Goal: Task Accomplishment & Management: Manage account settings

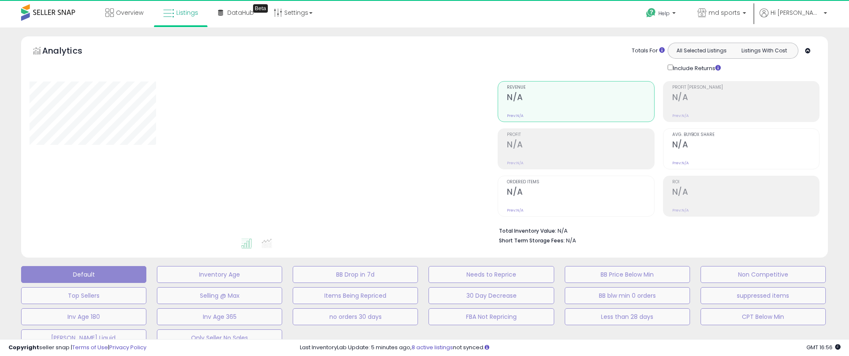
type input "**********"
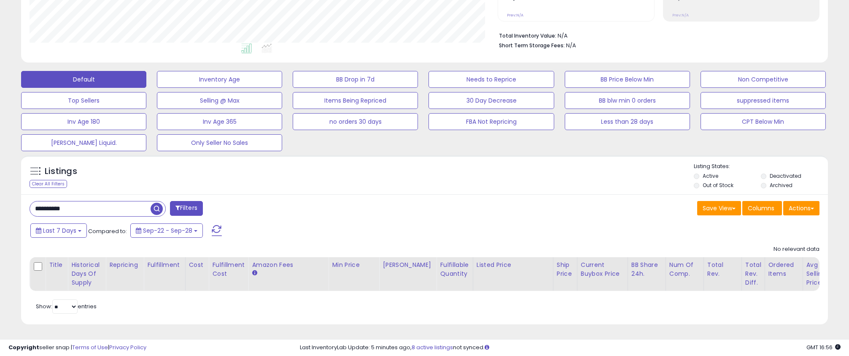
scroll to position [173, 468]
click at [481, 123] on button "FBA Not Repricing" at bounding box center [491, 121] width 125 height 17
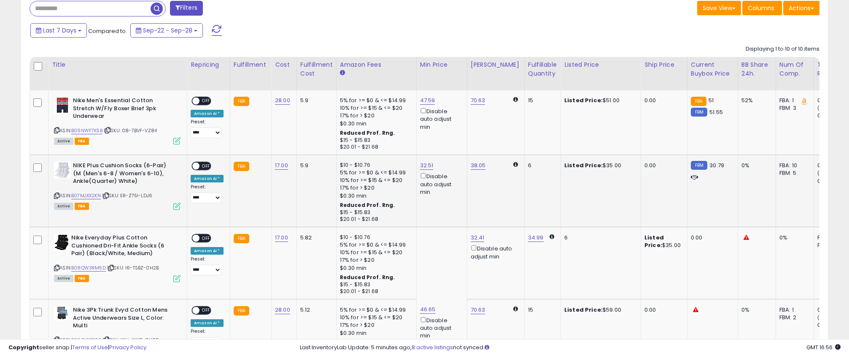
scroll to position [290, 0]
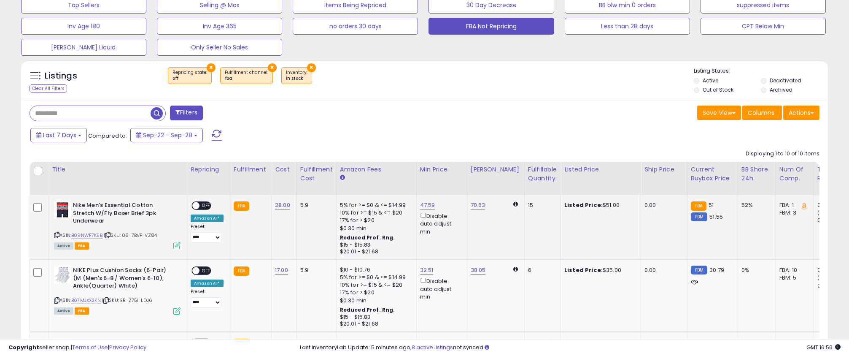
click at [175, 242] on icon at bounding box center [176, 245] width 7 height 7
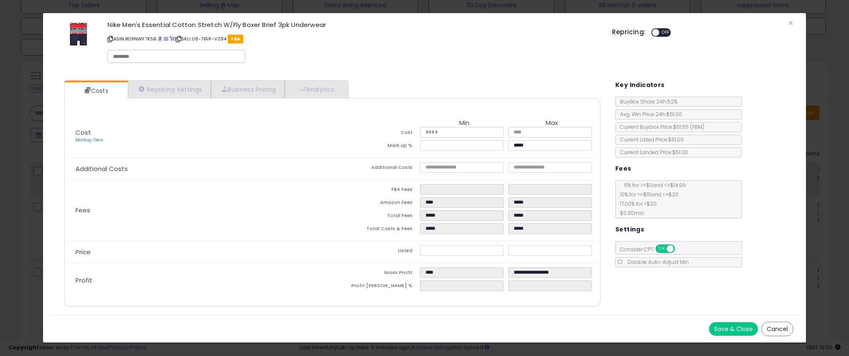
click at [735, 335] on div "Save & Close Cancel" at bounding box center [424, 328] width 751 height 27
click at [660, 34] on span "OFF" at bounding box center [665, 32] width 13 height 7
click at [742, 329] on button "Save & Close" at bounding box center [733, 328] width 49 height 13
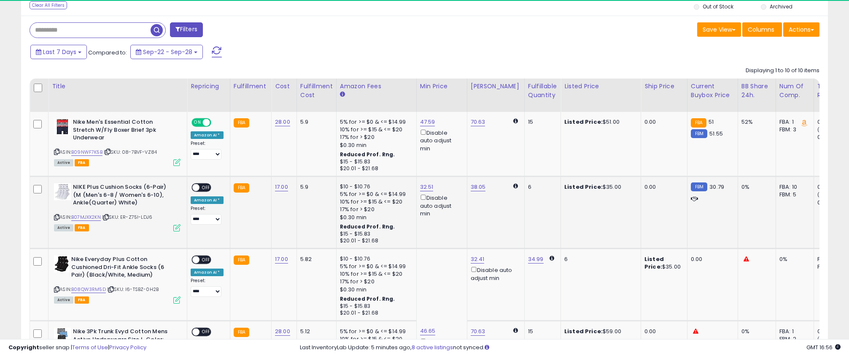
scroll to position [378, 0]
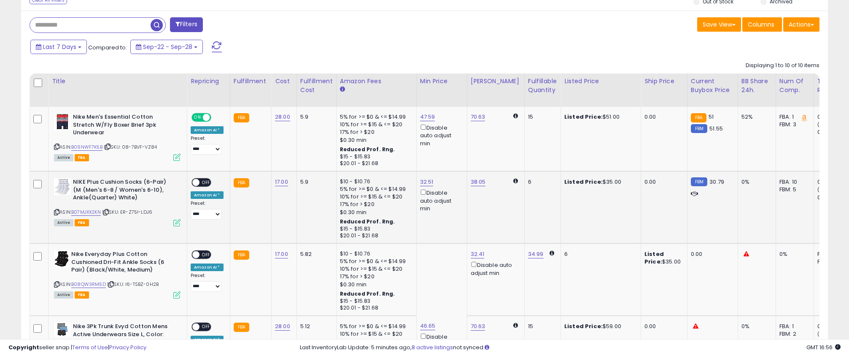
click at [175, 221] on icon at bounding box center [176, 222] width 7 height 7
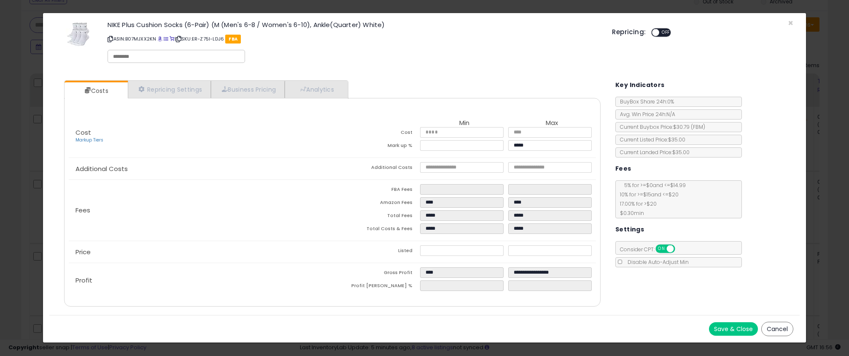
click at [661, 34] on span "OFF" at bounding box center [665, 32] width 13 height 7
click at [731, 327] on button "Save & Close" at bounding box center [733, 328] width 49 height 13
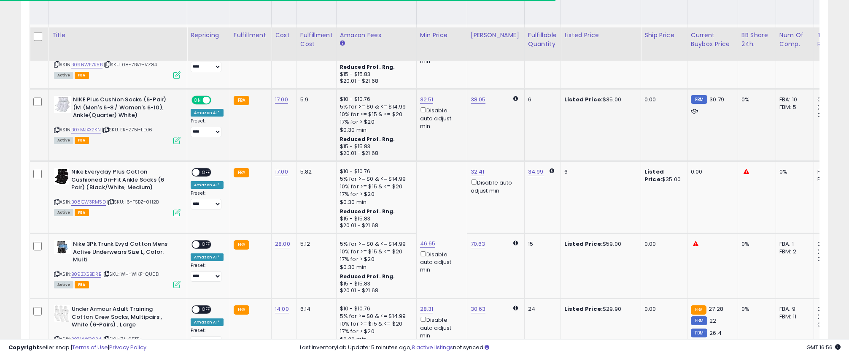
scroll to position [489, 0]
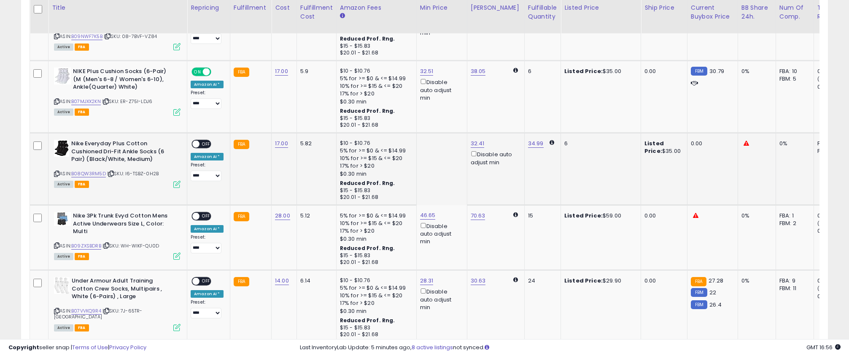
click at [179, 187] on icon at bounding box center [176, 184] width 7 height 7
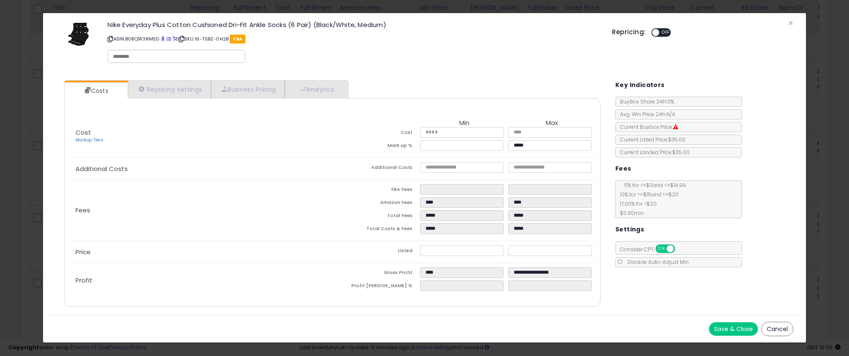
click at [659, 30] on div "ON OFF" at bounding box center [652, 32] width 20 height 7
click at [672, 30] on div "ON OFF" at bounding box center [661, 33] width 23 height 11
click at [668, 32] on span "OFF" at bounding box center [665, 32] width 13 height 7
click at [721, 332] on button "Save & Close" at bounding box center [733, 328] width 49 height 13
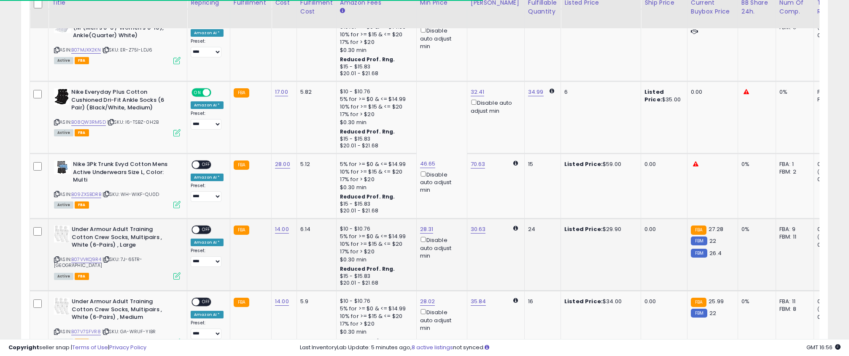
scroll to position [542, 0]
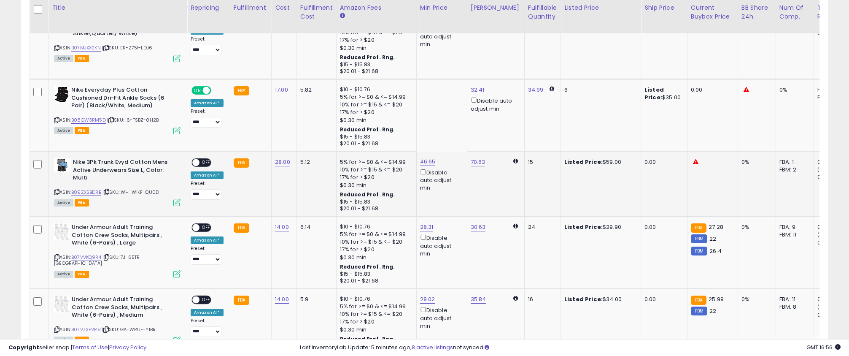
click at [175, 203] on icon at bounding box center [176, 202] width 7 height 7
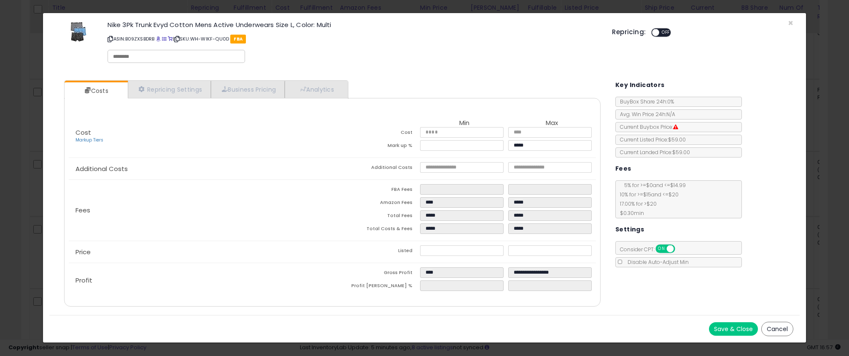
click at [660, 32] on span "OFF" at bounding box center [665, 32] width 13 height 7
drag, startPoint x: 733, startPoint y: 329, endPoint x: 729, endPoint y: 327, distance: 4.9
click at [733, 329] on button "Save & Close" at bounding box center [733, 328] width 49 height 13
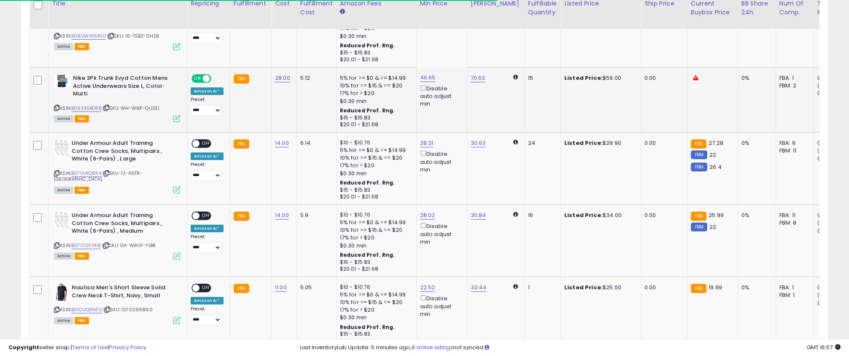
scroll to position [632, 0]
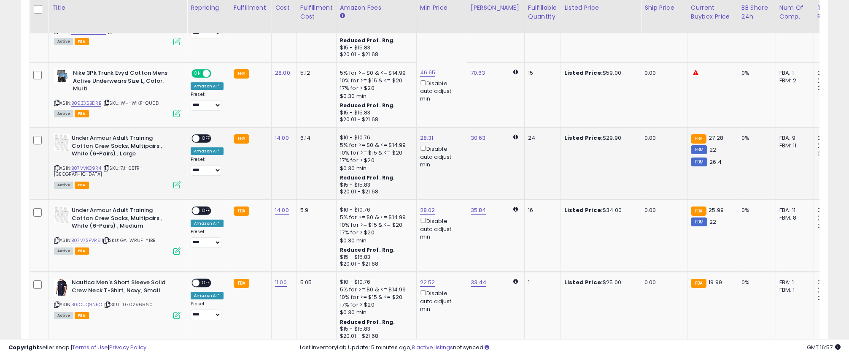
click at [176, 181] on icon at bounding box center [176, 184] width 7 height 7
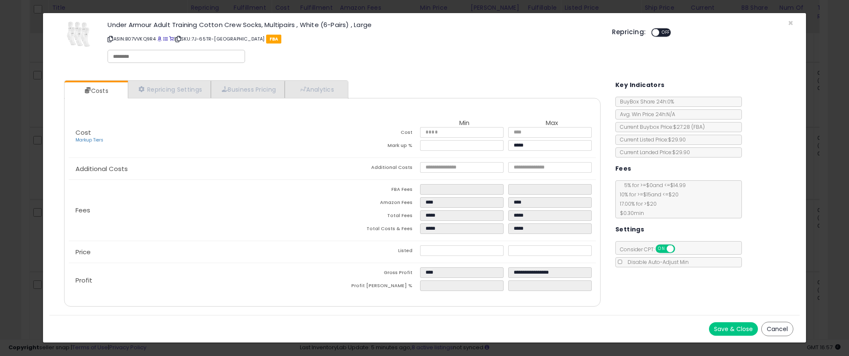
click at [664, 33] on span "OFF" at bounding box center [665, 32] width 13 height 7
click at [740, 325] on button "Save & Close" at bounding box center [733, 328] width 49 height 13
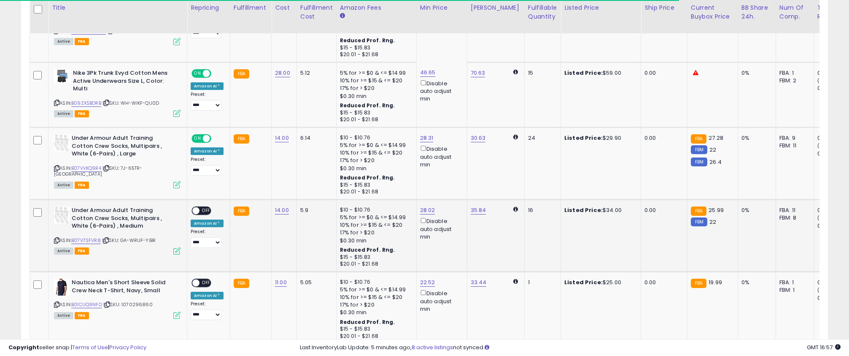
click at [211, 211] on span "OFF" at bounding box center [206, 210] width 13 height 7
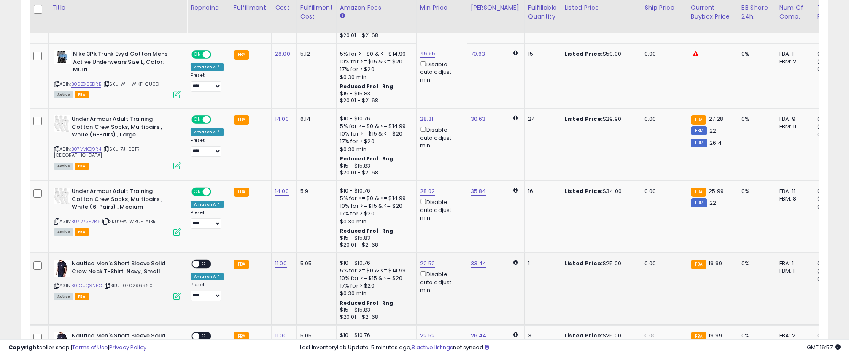
click at [202, 270] on div "**********" at bounding box center [207, 279] width 33 height 41
click at [203, 264] on span "OFF" at bounding box center [206, 263] width 13 height 7
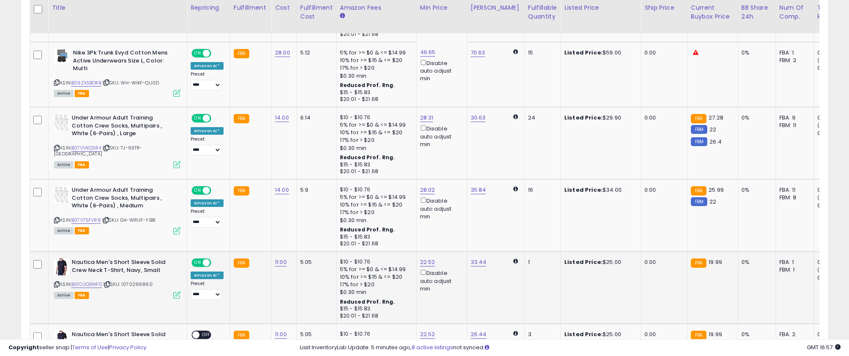
click at [175, 298] on td "Nautica Men's Short Sleeve Solid Crew Neck T-Shirt, Navy, Small ASIN: B01CUQ9NF…" at bounding box center [118, 287] width 139 height 72
click at [175, 291] on icon at bounding box center [176, 294] width 7 height 7
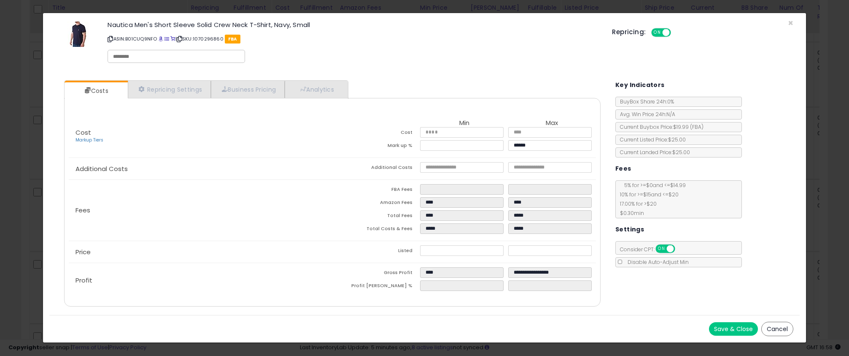
click at [734, 328] on button "Save & Close" at bounding box center [733, 328] width 49 height 13
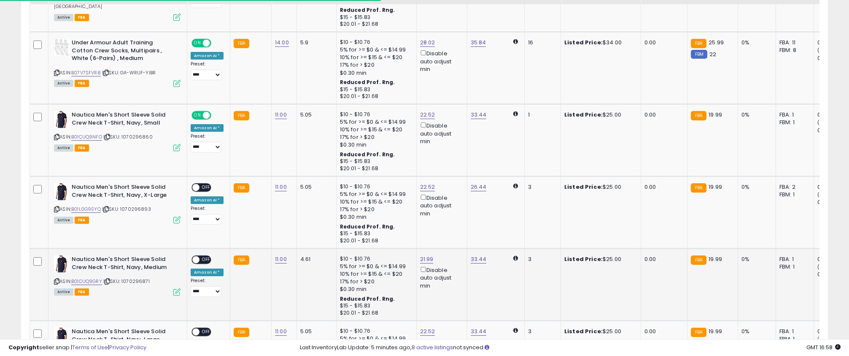
scroll to position [821, 0]
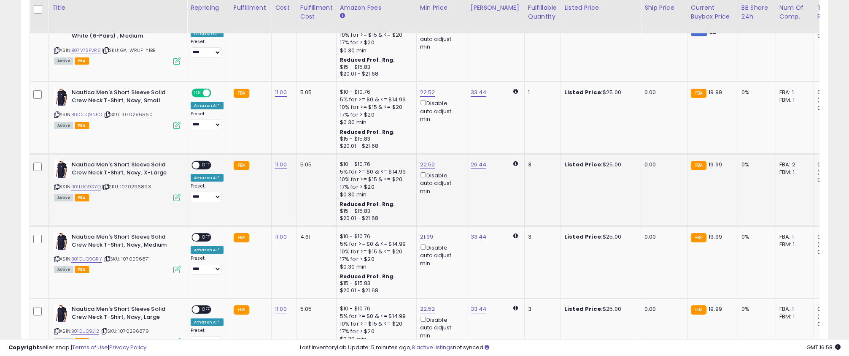
click at [207, 167] on span "OFF" at bounding box center [206, 165] width 13 height 7
click at [207, 235] on span "OFF" at bounding box center [206, 237] width 13 height 7
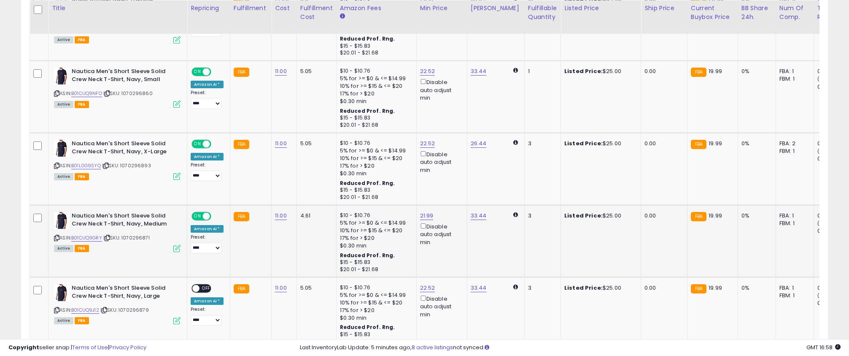
scroll to position [843, 0]
drag, startPoint x: 209, startPoint y: 285, endPoint x: 216, endPoint y: 281, distance: 7.4
click at [209, 285] on span "OFF" at bounding box center [206, 287] width 13 height 7
